Goal: Task Accomplishment & Management: Use online tool/utility

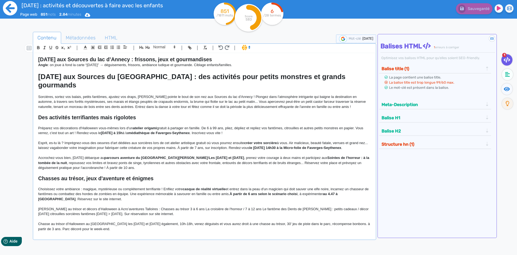
click at [8, 6] on icon at bounding box center [10, 8] width 15 height 15
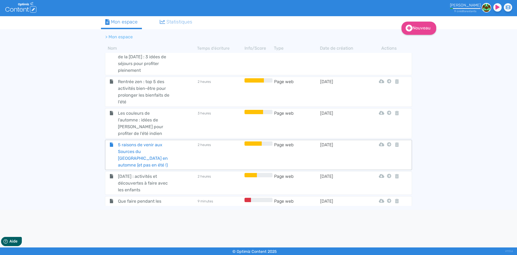
scroll to position [640, 0]
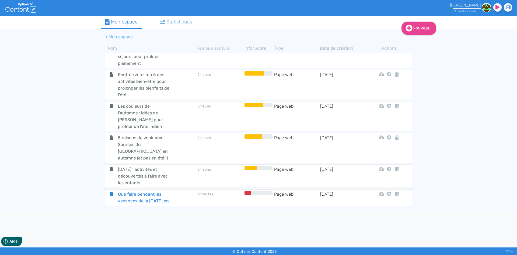
click at [143, 191] on span "Que faire pendant les vacances de la [DATE] en famille aux Sources du [GEOGRAPH…" at bounding box center [144, 208] width 61 height 34
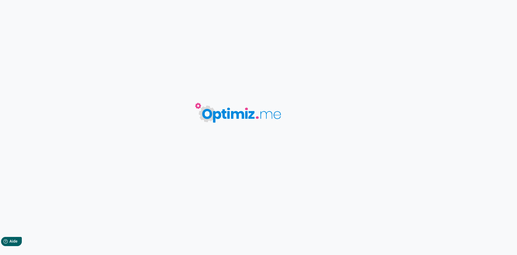
type input "Que faire pendant les vacances de la [DATE] en famille aux Sources du [GEOGRAPH…"
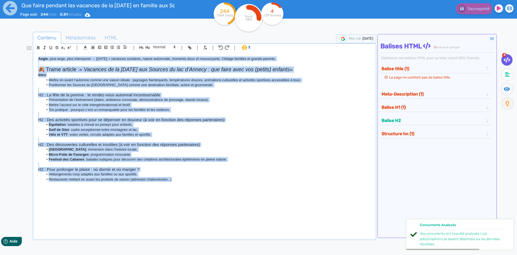
drag, startPoint x: 197, startPoint y: 187, endPoint x: 9, endPoint y: 57, distance: 229.0
click at [9, 57] on div "Que faire pendant les vacances de la [DATE] en famille aux Sources du [GEOGRAPH…" at bounding box center [258, 144] width 517 height 289
copy div "Lorem : ipsu dolor, sita consectetu → Adipiscin = elitsedd eiusmodte, incidi ut…"
click at [204, 179] on li "Restaurants mettant en avant les produits de saison (adresses chaleureuses...)" at bounding box center [206, 179] width 327 height 5
drag, startPoint x: 208, startPoint y: 190, endPoint x: 1, endPoint y: 41, distance: 254.9
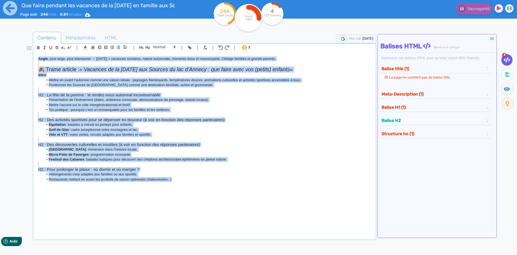
click at [0, 43] on div "Que faire pendant les vacances de la [DATE] en famille aux Sources du [GEOGRAPH…" at bounding box center [258, 144] width 517 height 289
click at [177, 151] on li "Musée archéologique de [GEOGRAPHIC_DATA] : immersion dans l’histoire locale." at bounding box center [206, 149] width 327 height 5
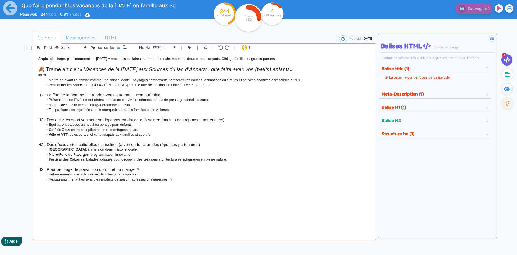
click at [40, 59] on strong "Angle" at bounding box center [43, 59] width 10 height 4
click at [38, 58] on strong "Angle" at bounding box center [43, 59] width 10 height 4
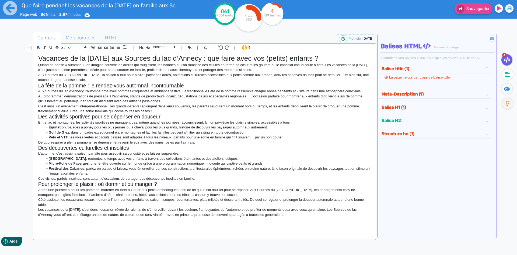
scroll to position [7, 0]
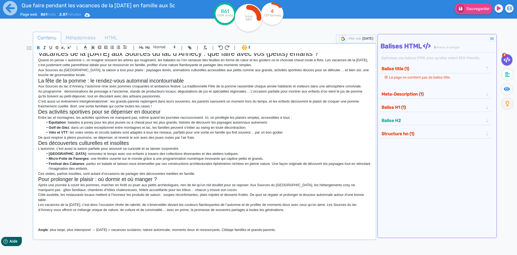
click at [277, 210] on p "Les vacances de la [DATE], c’est donc l’occasion rêvée de ralentir, de s’émerve…" at bounding box center [204, 207] width 333 height 10
click at [300, 209] on p "Les vacances de la [DATE], c’est donc l’occasion rêvée de ralentir, de s’émerve…" at bounding box center [204, 207] width 333 height 10
click at [215, 176] on h2 "Pour prolonger le plaisir : où dormir et où manger ?" at bounding box center [204, 179] width 333 height 6
click at [217, 174] on p "Ces visites, parfois insolites, sont autant d’occasions de partager des découve…" at bounding box center [204, 173] width 333 height 5
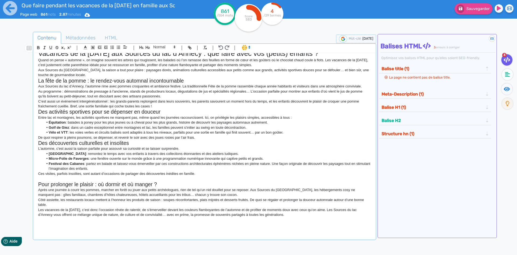
click at [203, 138] on p "De quoi respirer à pleins poumons, se dépenser, et revenir le soir avec des jou…" at bounding box center [204, 137] width 333 height 5
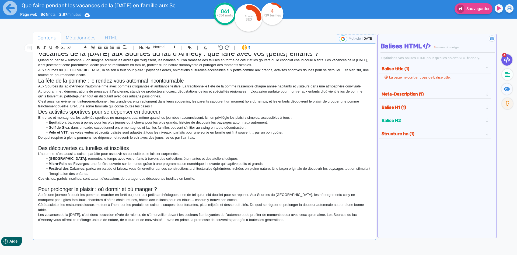
click at [175, 113] on h2 "Des activités sportives pour se dépenser en douceur" at bounding box center [204, 112] width 333 height 6
click at [168, 106] on p "C’est aussi un événement intergénérationnel : les grands-parents replongent dan…" at bounding box center [204, 104] width 333 height 10
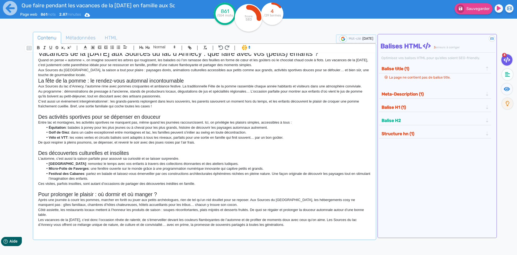
click at [97, 77] on p "Aux Sources du [GEOGRAPHIC_DATA], la saison a tout pour plaire : paysages dorés…" at bounding box center [204, 73] width 333 height 10
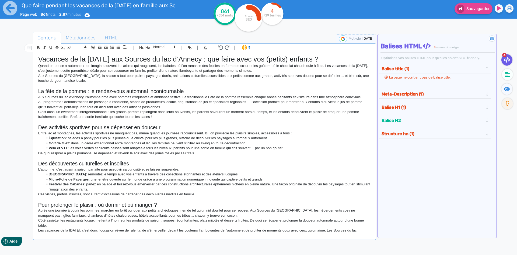
scroll to position [0, 0]
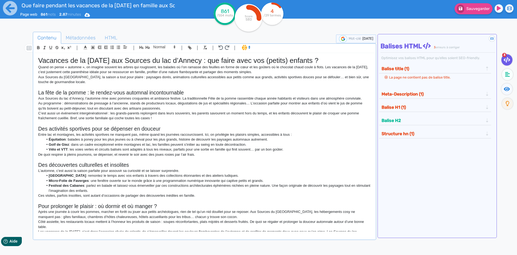
click at [37, 66] on div "Vacances de la [DATE] aux Sources du lac d’Annecy : que faire avec vos (petits)…" at bounding box center [204, 142] width 341 height 178
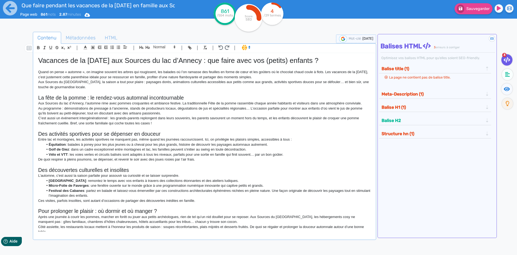
click at [200, 116] on p "C’est aussi un événement intergénérationnel : les grands-parents replongent dan…" at bounding box center [204, 121] width 333 height 10
click at [95, 62] on h1 "Vacances de la [DATE] aux Sources du lac d’Annecy : que faire avec vos (petits)…" at bounding box center [204, 60] width 333 height 8
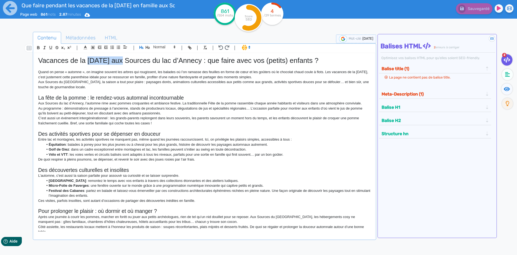
click at [95, 62] on h1 "Vacances de la [DATE] aux Sources du lac d’Annecy : que faire avec vos (petits)…" at bounding box center [204, 60] width 333 height 8
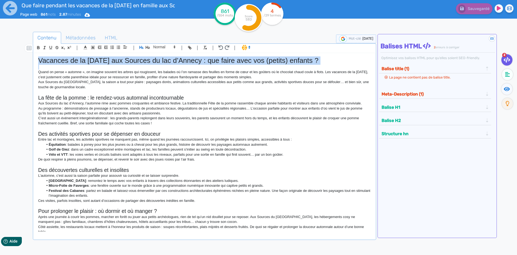
click at [95, 62] on h1 "Vacances de la [DATE] aux Sources du lac d’Annecy : que faire avec vos (petits)…" at bounding box center [204, 60] width 333 height 8
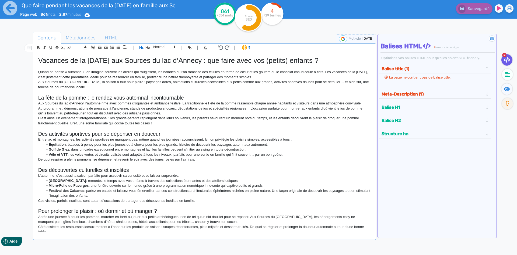
click at [71, 77] on p "Quand on pense « automne », on imagine souvent les arbres qui rougissent, les b…" at bounding box center [204, 75] width 333 height 10
click at [79, 112] on p "Au programme : démonstrations de pressage à l’ancienne, stands de producteurs l…" at bounding box center [204, 111] width 333 height 10
click at [84, 113] on p "Au programme : démonstrations de pressage à l’ancienne, stands de producteurs l…" at bounding box center [204, 111] width 333 height 10
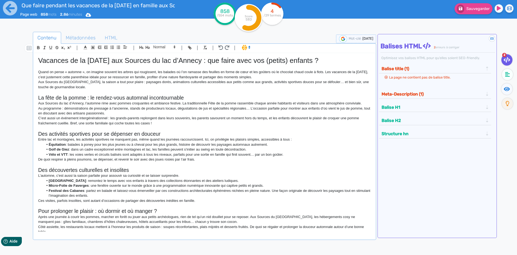
click at [104, 117] on p "C’est aussi un événement intergénérationnel : les grands-parents replongent dan…" at bounding box center [204, 121] width 333 height 10
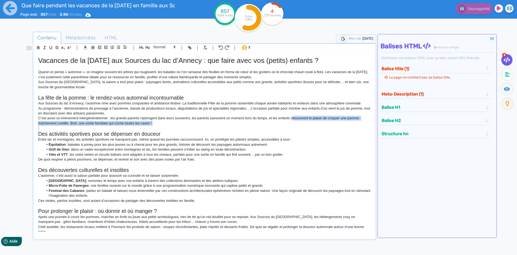
drag, startPoint x: 292, startPoint y: 118, endPoint x: 90, endPoint y: 127, distance: 202.6
click at [90, 127] on div "Vacances de la [DATE] aux Sources du lac d’Annecy : que faire avec vos (petits)…" at bounding box center [204, 142] width 341 height 178
click at [227, 128] on p at bounding box center [204, 128] width 333 height 5
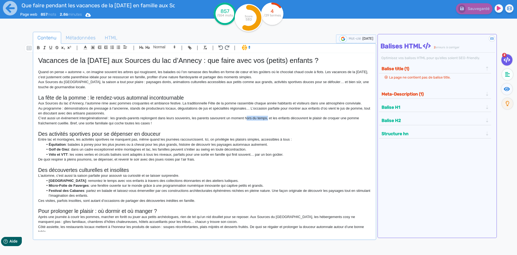
drag, startPoint x: 246, startPoint y: 118, endPoint x: 267, endPoint y: 119, distance: 21.6
click at [267, 119] on p "C’est aussi un événement intergénérationnel : les grands-parents replongent dan…" at bounding box center [204, 121] width 333 height 10
click at [288, 118] on p "C’est aussi un événement intergénérationnel : les grands-parents replongent dan…" at bounding box center [204, 121] width 333 height 10
drag, startPoint x: 278, startPoint y: 118, endPoint x: 65, endPoint y: 123, distance: 212.9
click at [50, 122] on p "C’est aussi un événement intergénérationnel : les grands-parents replongent dan…" at bounding box center [204, 121] width 333 height 10
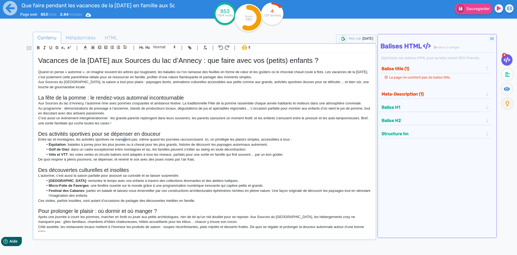
click at [125, 138] on p "Entre lac et montagnes, les activités sportives ne manquent pas, même quand les…" at bounding box center [204, 139] width 333 height 5
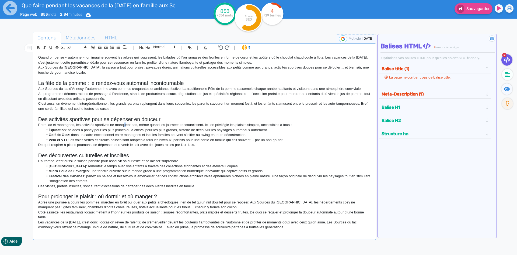
scroll to position [27, 0]
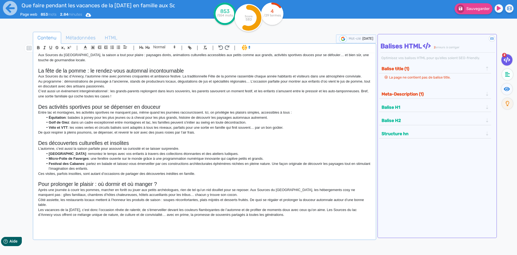
click at [88, 115] on li "Équitation : balades à poney pour les plus jeunes ou à cheval pour les plus gra…" at bounding box center [206, 117] width 327 height 5
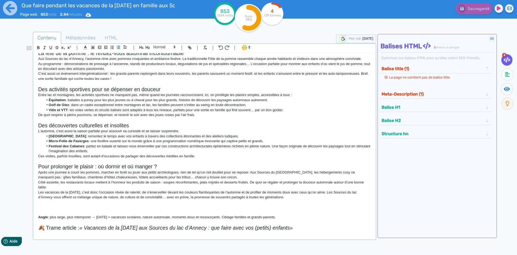
scroll to position [54, 0]
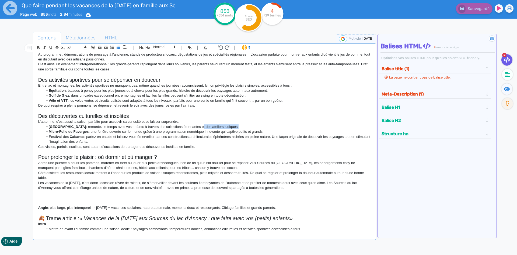
drag, startPoint x: 231, startPoint y: 127, endPoint x: 267, endPoint y: 126, distance: 35.6
click at [267, 126] on li "Musée archéologique de [GEOGRAPHIC_DATA] : remontez le temps avec vos enfants à…" at bounding box center [206, 126] width 327 height 5
click at [265, 130] on li "Micro-Folie de Faverges : une fenêtre ouverte sur le monde grâce à une programm…" at bounding box center [206, 131] width 327 height 5
click at [269, 129] on li "Musée archéologique de [GEOGRAPHIC_DATA] : remontez le temps avec vos enfants à…" at bounding box center [206, 126] width 327 height 5
click at [143, 131] on li "Micro-Folie de Faverges : une fenêtre ouverte sur le monde grâce à une programm…" at bounding box center [206, 131] width 327 height 5
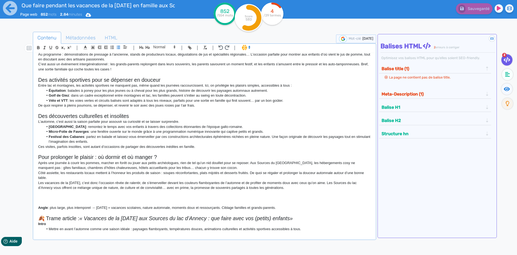
click at [87, 137] on li "Festival des Cabanes : partez en balade et laissez-vous émerveiller par ces con…" at bounding box center [206, 139] width 327 height 10
click at [131, 137] on li "Festival des Cabanes : derniers instants pour partez en balade et laissez-vous …" at bounding box center [206, 139] width 327 height 10
click at [151, 136] on li "Festival des Cabanes : derniers instants pour partir en [GEOGRAPHIC_DATA] et la…" at bounding box center [206, 139] width 327 height 10
click at [166, 136] on li "Festival des Cabanes : derniers instants pour partir en [GEOGRAPHIC_DATA] et se…" at bounding box center [206, 139] width 327 height 10
click at [171, 136] on li "Festival des Cabanes : derniers instants pour partir en balade et se laisser -v…" at bounding box center [206, 139] width 327 height 10
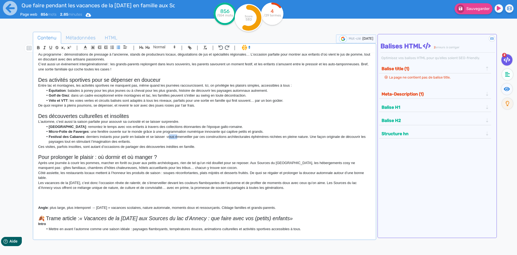
click at [171, 136] on li "Festival des Cabanes : derniers instants pour partir en balade et se laisser -v…" at bounding box center [206, 139] width 327 height 10
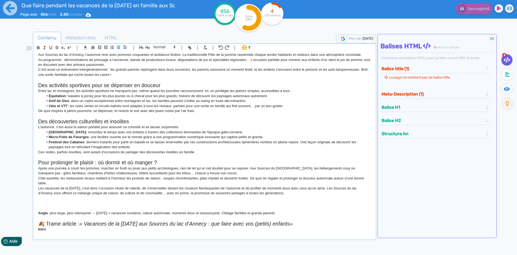
scroll to position [22, 0]
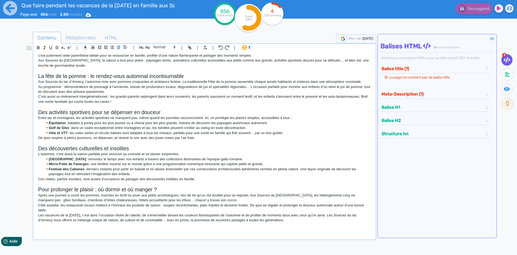
click at [247, 220] on p "Les vacances de la [DATE], c’est donc l’occasion rêvée de ralentir, de s’émerve…" at bounding box center [204, 218] width 333 height 10
click at [248, 220] on p "Les vacances de la [DATE], c’est donc l’occasion rêvée de ralentir, de s’émerve…" at bounding box center [204, 218] width 333 height 10
click at [247, 220] on p "Les vacances de la [DATE], c’est donc l’occasion rêvée de ralentir, de s’émerve…" at bounding box center [204, 218] width 333 height 10
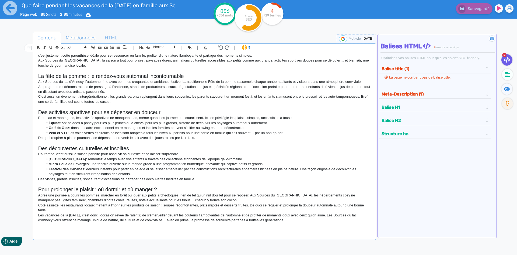
click at [246, 219] on p "Les vacances de la [DATE], c’est donc l’occasion rêvée de ralentir, de s’émerve…" at bounding box center [204, 218] width 333 height 10
click at [249, 220] on p "Les vacances de la [DATE], c’est donc l’occasion rêvée de ralentir, de s’émerve…" at bounding box center [204, 218] width 333 height 10
click at [300, 219] on p "Les vacances de la [DATE], c’est donc l’occasion rêvée de ralentir, de s’émerve…" at bounding box center [204, 218] width 333 height 10
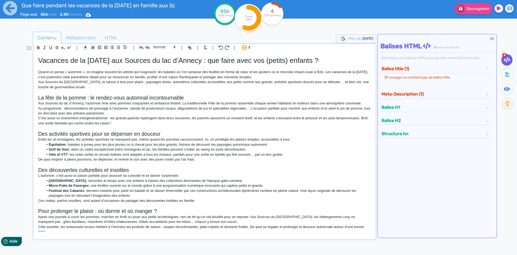
drag, startPoint x: 299, startPoint y: 221, endPoint x: 27, endPoint y: 31, distance: 331.8
click at [27, 31] on div "Contenu Métadonnées HTML | | H3 H4 H5 H6 Normal | | | | Vacances de la [DATE] a…" at bounding box center [267, 159] width 502 height 258
copy div "Loremips do si Ametconse adi Elitsed do eiu t’Incidi : utl etdol magn ali (enim…"
click at [132, 64] on h1 "Vacances de la [DATE] aux Sources du lac d’Annecy : que faire avec vos (petits)…" at bounding box center [204, 60] width 333 height 8
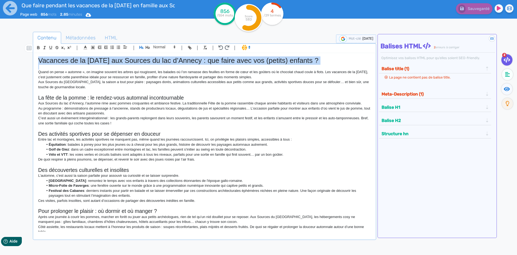
click at [132, 64] on h1 "Vacances de la [DATE] aux Sources du lac d’Annecy : que faire avec vos (petits)…" at bounding box center [204, 60] width 333 height 8
copy h1 "Vacances de la [DATE] aux Sources du lac d’Annecy : que faire avec vos (petits)…"
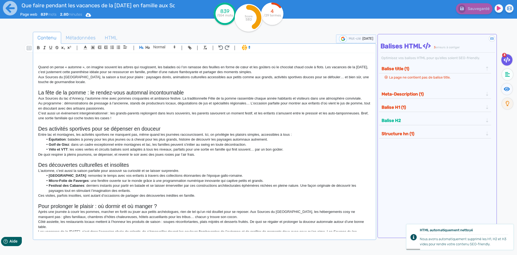
click at [113, 90] on h2 "La fête de la pomme : le rendez-vous automnal incontournable" at bounding box center [204, 92] width 333 height 6
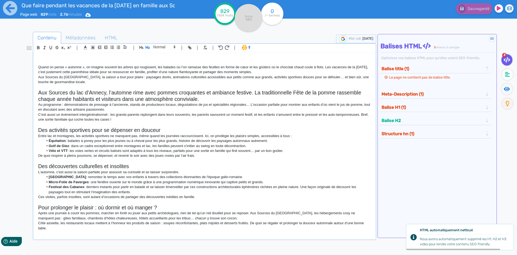
click at [127, 122] on p at bounding box center [204, 124] width 333 height 5
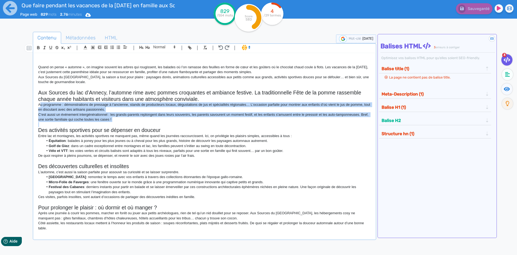
drag, startPoint x: 132, startPoint y: 124, endPoint x: 39, endPoint y: 106, distance: 95.0
click at [39, 106] on div "Quand on pense « automne », on imagine souvent les arbres qui rougissent, les b…" at bounding box center [204, 142] width 341 height 178
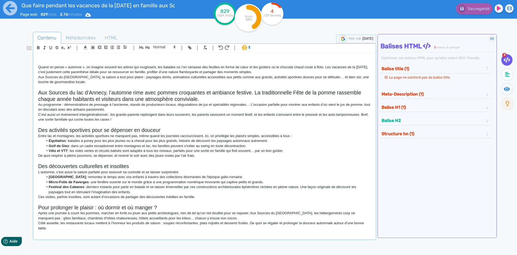
click at [117, 133] on h2 "Des activités sportives pour se dépenser en douceur" at bounding box center [204, 130] width 333 height 6
drag, startPoint x: 124, startPoint y: 121, endPoint x: 40, endPoint y: 93, distance: 89.1
click at [40, 93] on div "Quand on pense « automne », on imagine souvent les arbres qui rougissent, les b…" at bounding box center [204, 142] width 341 height 178
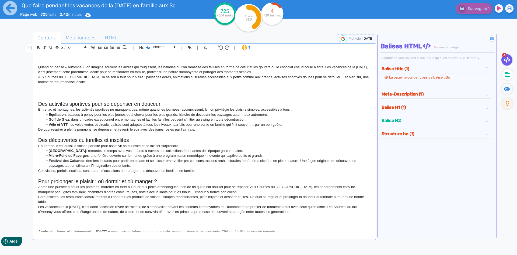
click at [106, 104] on h2 "Des activités sportives pour se dépenser en douceur" at bounding box center [204, 104] width 333 height 6
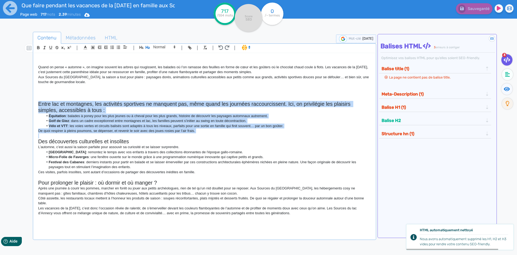
drag, startPoint x: 205, startPoint y: 135, endPoint x: 34, endPoint y: 103, distance: 173.3
click at [34, 103] on div "Quand on pense « automne », on imagine souvent les arbres qui rougissent, les b…" at bounding box center [204, 142] width 341 height 178
click at [95, 108] on h2 "Entre lac et montagnes, les activités sportives ne manquent pas, même quand les…" at bounding box center [204, 107] width 333 height 13
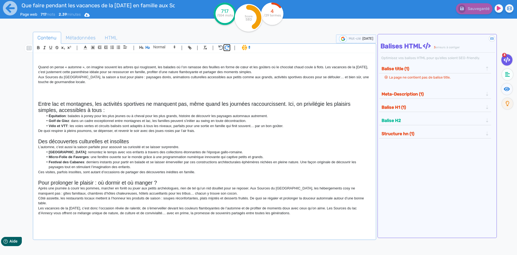
click at [225, 48] on icon "button" at bounding box center [227, 47] width 5 height 5
click at [223, 48] on icon "button" at bounding box center [221, 47] width 5 height 5
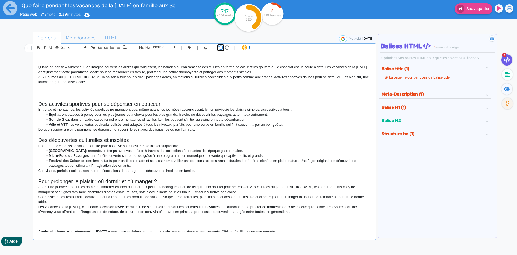
click at [223, 48] on icon "button" at bounding box center [221, 47] width 5 height 5
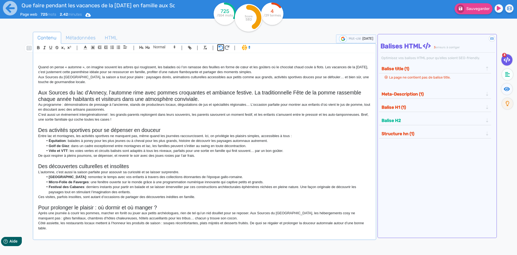
click at [223, 48] on icon "button" at bounding box center [221, 47] width 5 height 5
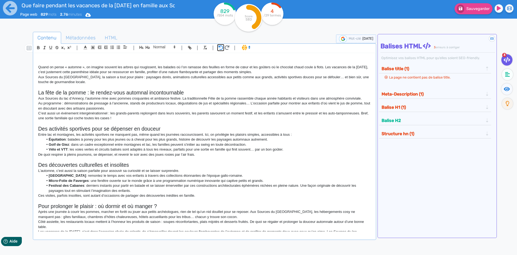
click at [223, 48] on icon "button" at bounding box center [221, 47] width 5 height 5
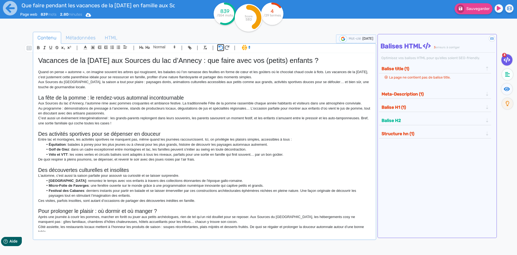
click at [223, 48] on icon "button" at bounding box center [221, 47] width 5 height 5
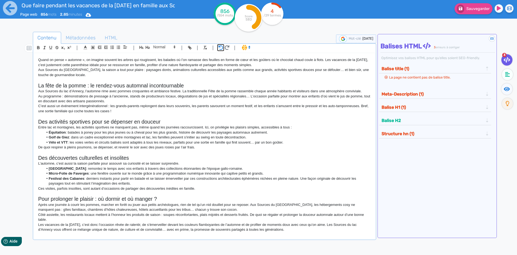
click at [223, 48] on icon "button" at bounding box center [221, 47] width 5 height 5
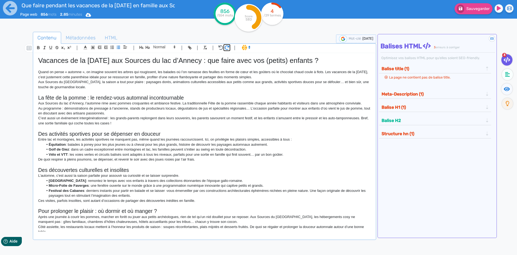
click at [227, 48] on icon "button" at bounding box center [227, 47] width 5 height 5
click at [106, 121] on p "C’est aussi un événement intergénérationnel : les grands-parents replongent dan…" at bounding box center [204, 121] width 333 height 10
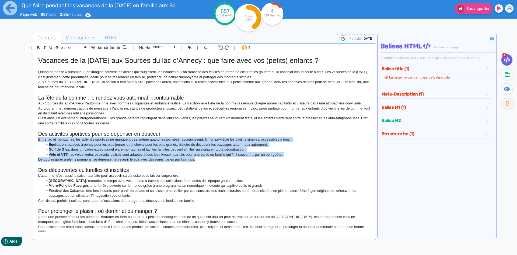
drag, startPoint x: 219, startPoint y: 161, endPoint x: 16, endPoint y: 140, distance: 204.9
click at [16, 140] on div "Contenu Métadonnées HTML | | H3 H4 H5 H6 Normal | | | | Vacances de la [DATE] a…" at bounding box center [267, 159] width 502 height 258
copy div "Entre lac et montagnes, les activités sportives ne manquent pas, même quand les…"
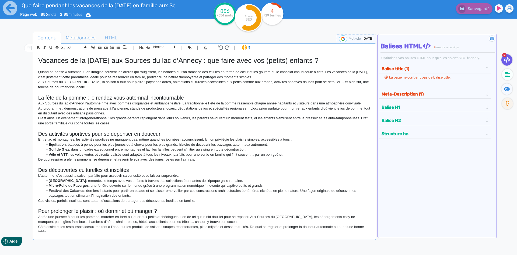
click at [77, 169] on h2 "Des découvertes culturelles et insolites" at bounding box center [204, 170] width 333 height 6
copy h2 "Des découvertes culturelles et insolites"
click at [139, 200] on p "Ces visites, parfois insolites, sont autant d’occasions de partager des découve…" at bounding box center [204, 200] width 333 height 5
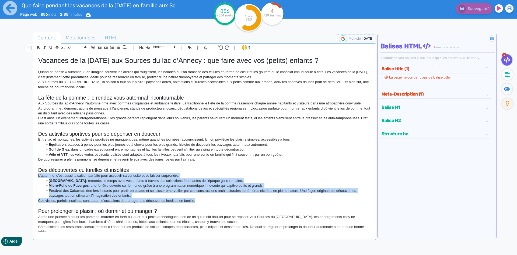
drag, startPoint x: 202, startPoint y: 200, endPoint x: 32, endPoint y: 177, distance: 171.3
click at [32, 177] on div "Contenu Métadonnées HTML | | H3 H4 H5 H6 Normal | | | | Vacances de la [DATE] a…" at bounding box center [267, 159] width 502 height 258
copy div "L’automne, c’est aussi la saison parfaite pour assouvir sa curiosité et se lais…"
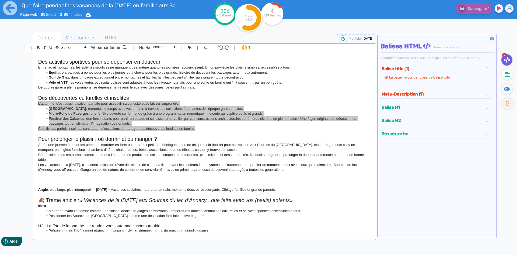
scroll to position [81, 0]
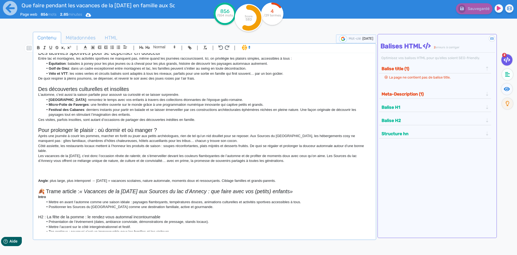
click at [116, 130] on h2 "Pour prolonger le plaisir : où dormir et où manger ?" at bounding box center [204, 130] width 333 height 6
copy h2 "Pour prolonger le plaisir : où dormir et où manger ?"
drag, startPoint x: 299, startPoint y: 162, endPoint x: 14, endPoint y: 135, distance: 286.4
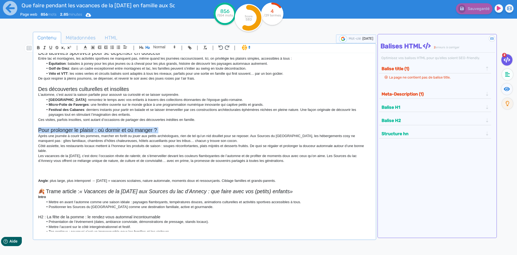
click at [14, 135] on div "Contenu Métadonnées HTML | | H3 H4 H5 H6 Normal | | | | Vacances de la [DATE] a…" at bounding box center [265, 157] width 504 height 262
copy div "Après une journée à courir les pommes, marcher en forêt ou jouer aux petits arc…"
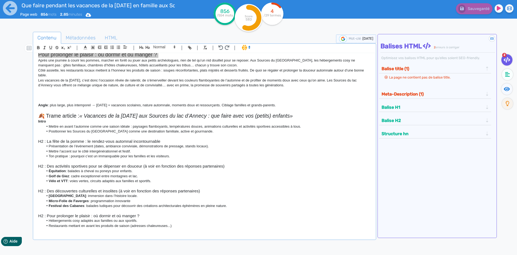
scroll to position [0, 0]
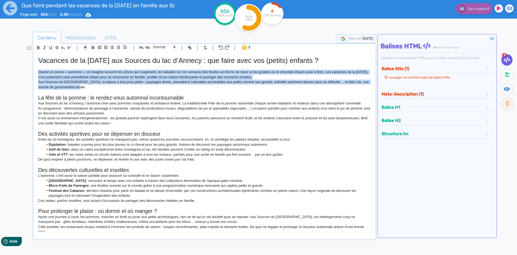
drag, startPoint x: 80, startPoint y: 89, endPoint x: 37, endPoint y: 71, distance: 46.0
click at [37, 71] on div "Vacances de la [DATE] aux Sources du lac d’Annecy : que faire avec vos (petits)…" at bounding box center [204, 142] width 341 height 178
copy div "Quand on pense « automne », on imagine souvent les arbres qui rougissent, les b…"
